Goal: Information Seeking & Learning: Learn about a topic

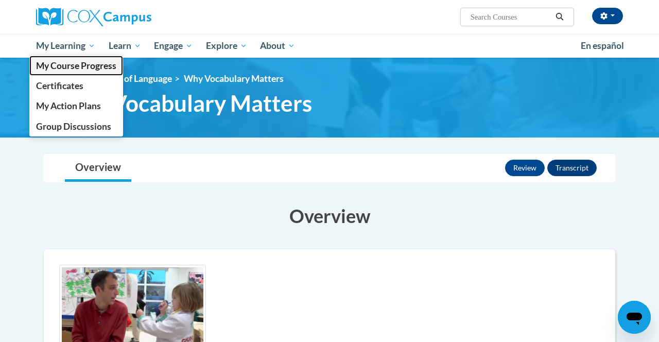
click at [49, 57] on link "My Course Progress" at bounding box center [76, 66] width 94 height 20
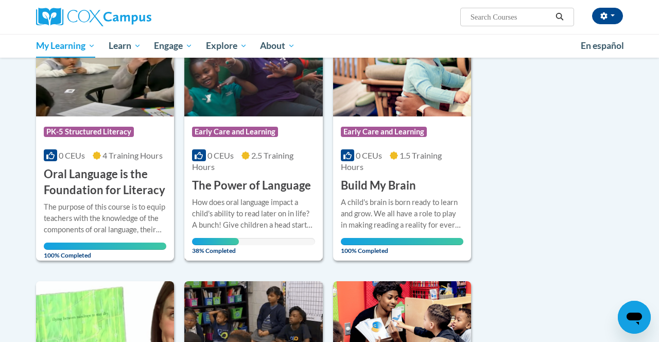
click at [236, 178] on h3 "The Power of Language" at bounding box center [251, 186] width 119 height 16
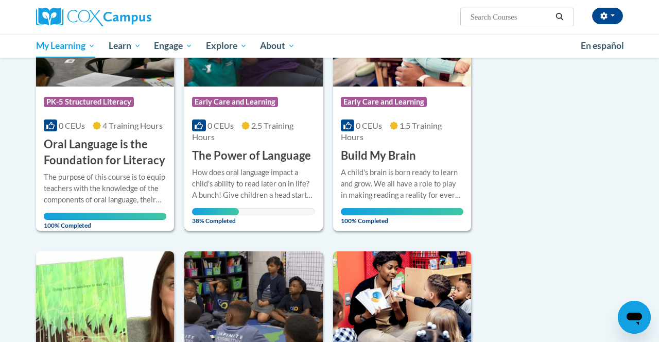
scroll to position [209, 0]
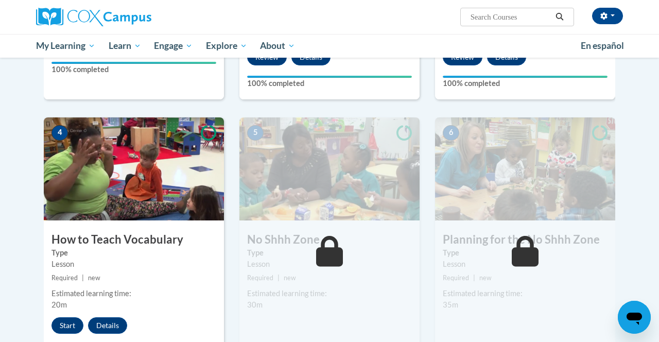
scroll to position [427, 0]
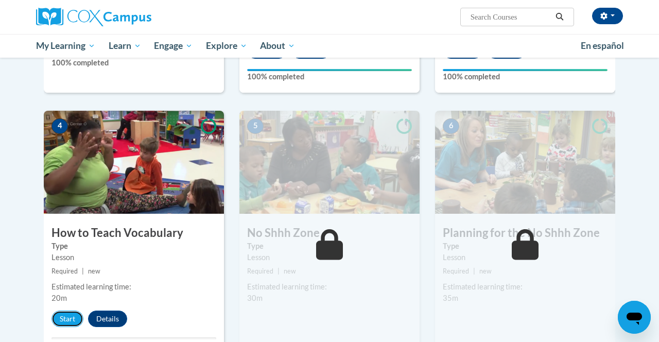
click at [67, 317] on button "Start" at bounding box center [67, 318] width 32 height 16
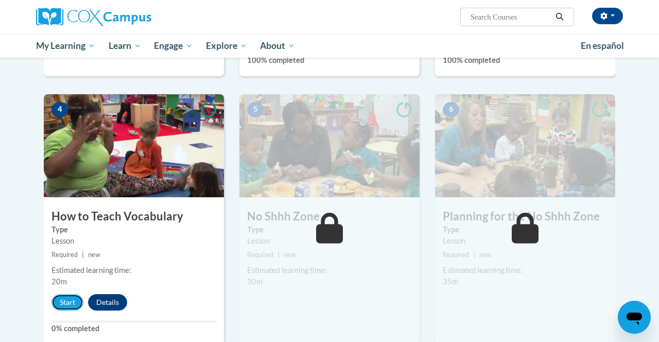
scroll to position [460, 0]
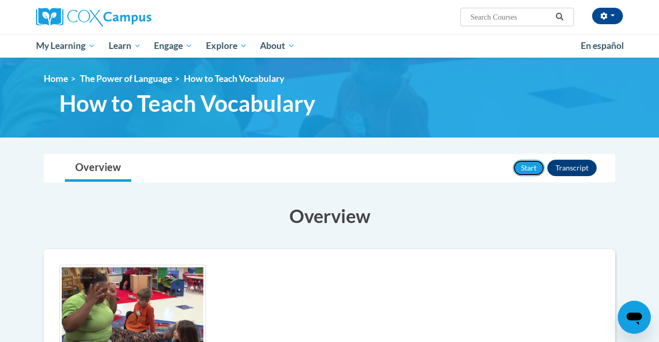
click at [528, 169] on button "Start" at bounding box center [529, 168] width 32 height 16
click at [58, 50] on span "My Learning" at bounding box center [65, 46] width 59 height 12
click at [0, 0] on span "My Course Progress" at bounding box center [0, 0] width 0 height 0
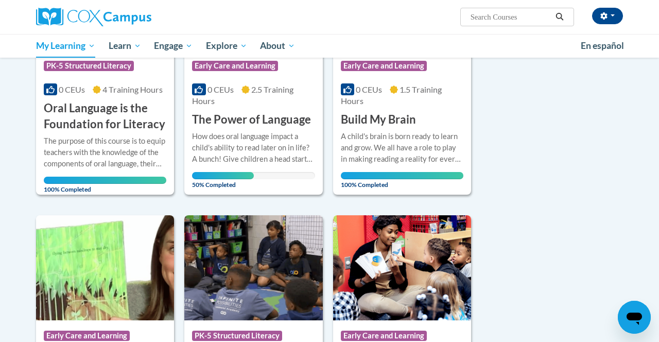
scroll to position [252, 0]
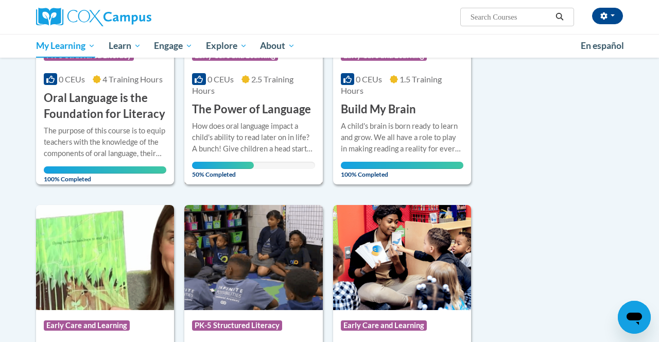
click at [250, 128] on div "How does oral language impact a child's ability to read later on in life? A bun…" at bounding box center [253, 137] width 123 height 34
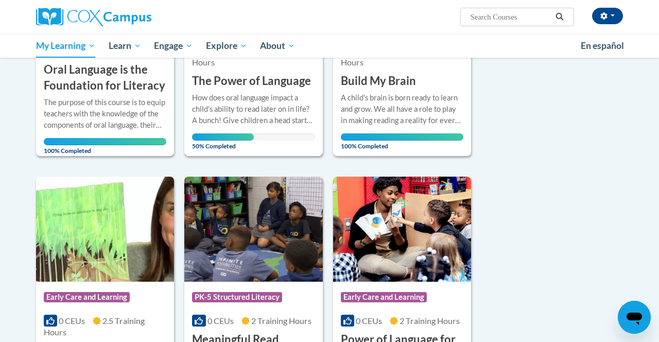
scroll to position [285, 0]
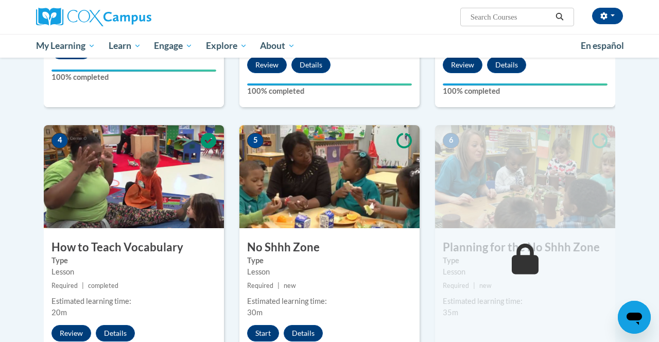
scroll to position [416, 0]
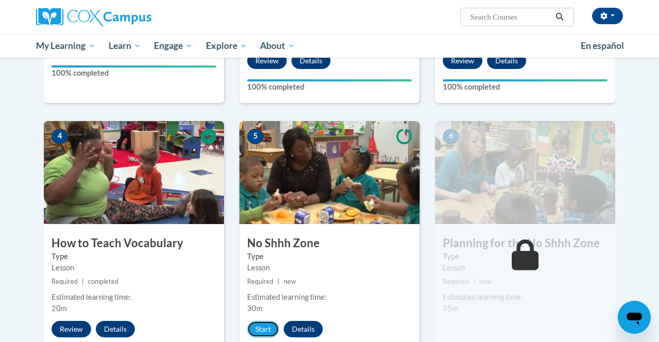
click at [261, 326] on button "Start" at bounding box center [263, 329] width 32 height 16
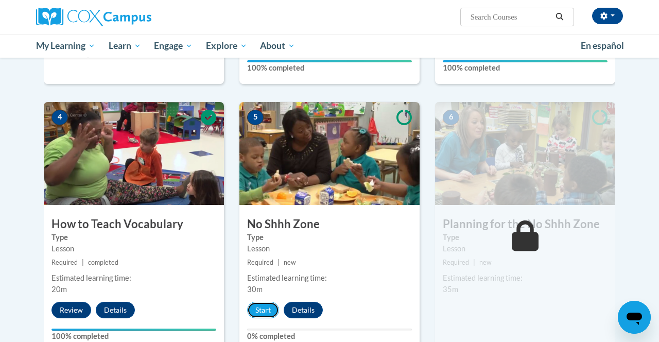
scroll to position [449, 0]
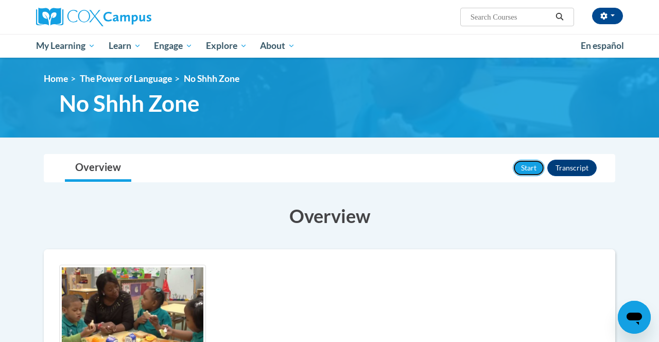
click at [539, 164] on button "Start" at bounding box center [529, 168] width 32 height 16
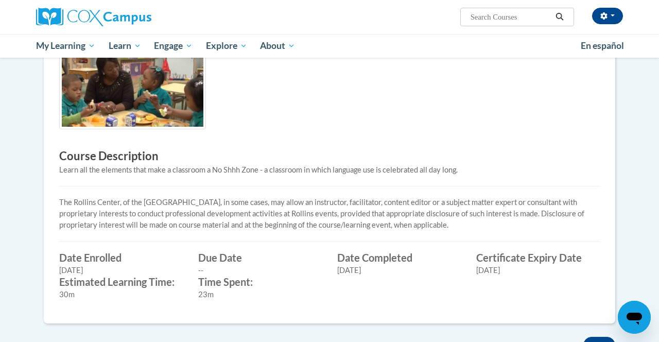
scroll to position [219, 0]
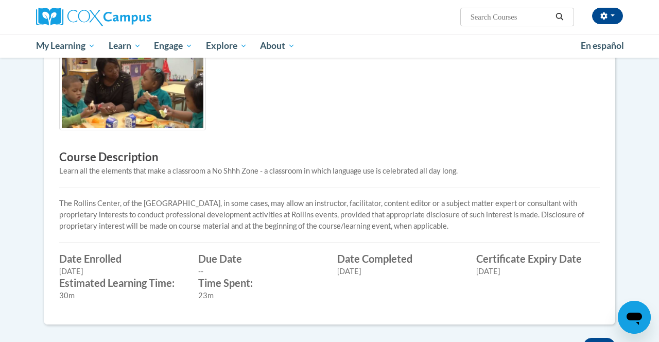
click at [63, 42] on span "My Learning" at bounding box center [65, 46] width 59 height 12
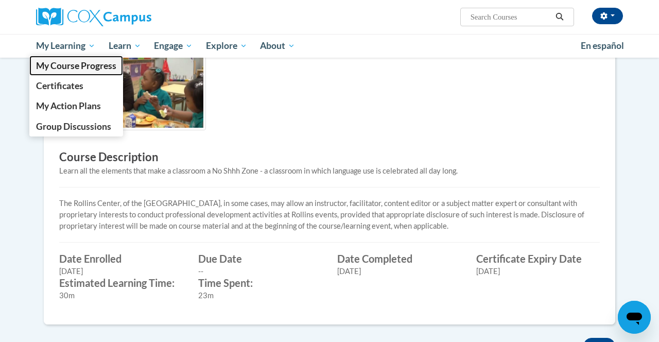
click at [100, 66] on span "My Course Progress" at bounding box center [76, 65] width 80 height 11
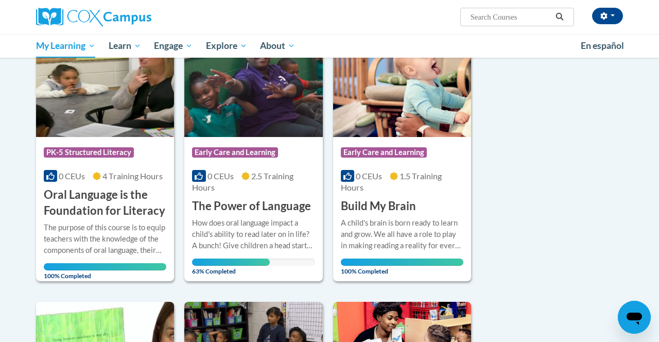
scroll to position [155, 0]
click at [271, 228] on div "How does oral language impact a child's ability to read later on in life? A bun…" at bounding box center [253, 234] width 123 height 34
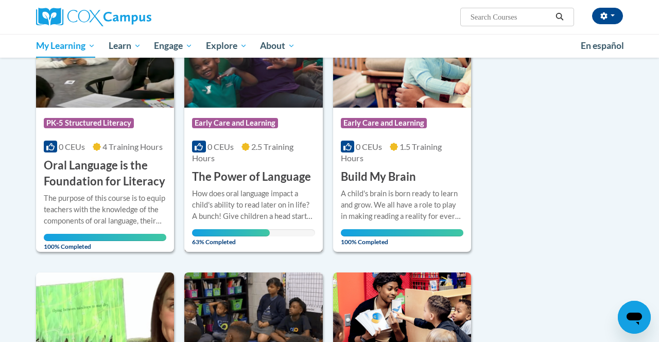
scroll to position [188, 0]
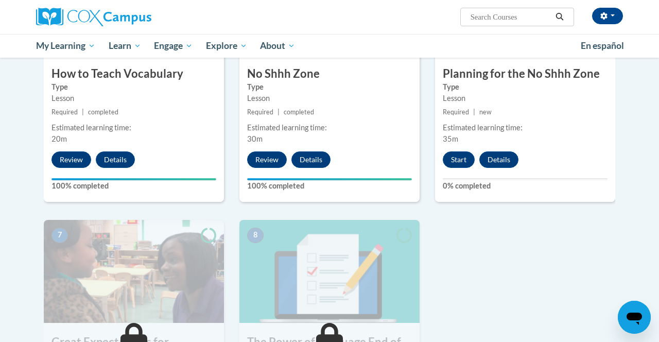
scroll to position [587, 0]
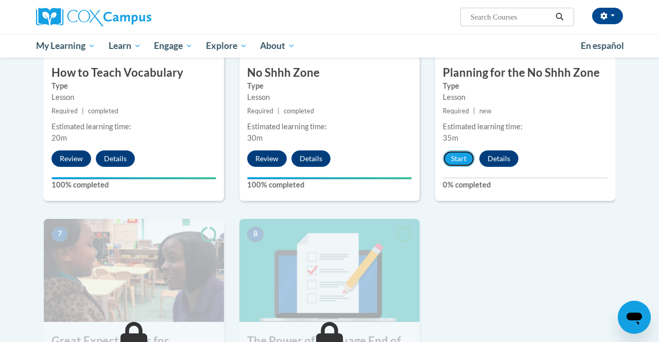
click at [458, 161] on button "Start" at bounding box center [459, 158] width 32 height 16
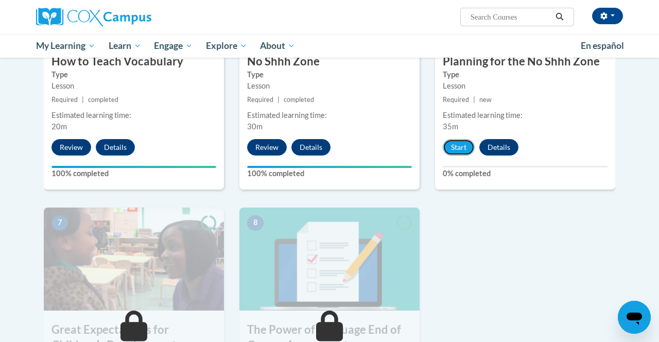
scroll to position [620, 0]
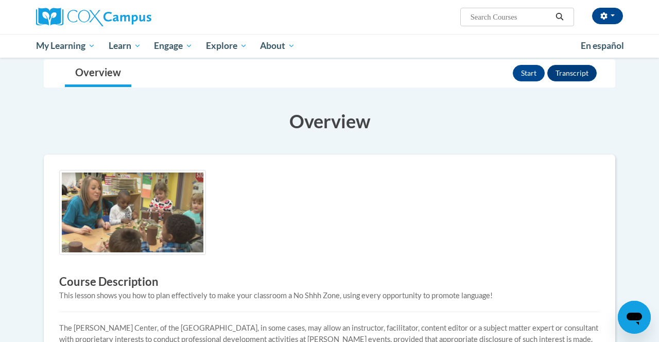
scroll to position [95, 0]
click at [543, 73] on button "Start" at bounding box center [529, 73] width 32 height 16
